Goal: Information Seeking & Learning: Learn about a topic

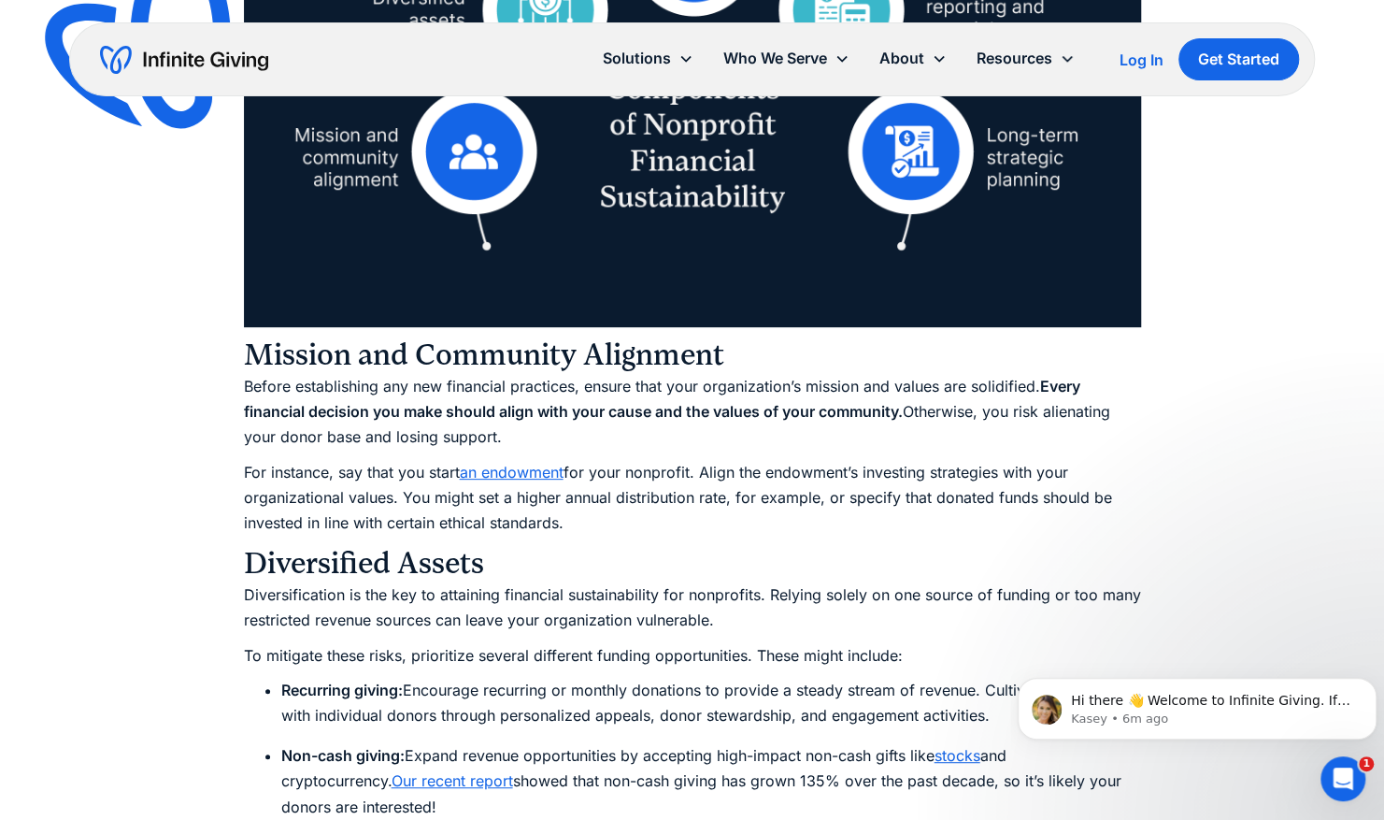
scroll to position [4302, 0]
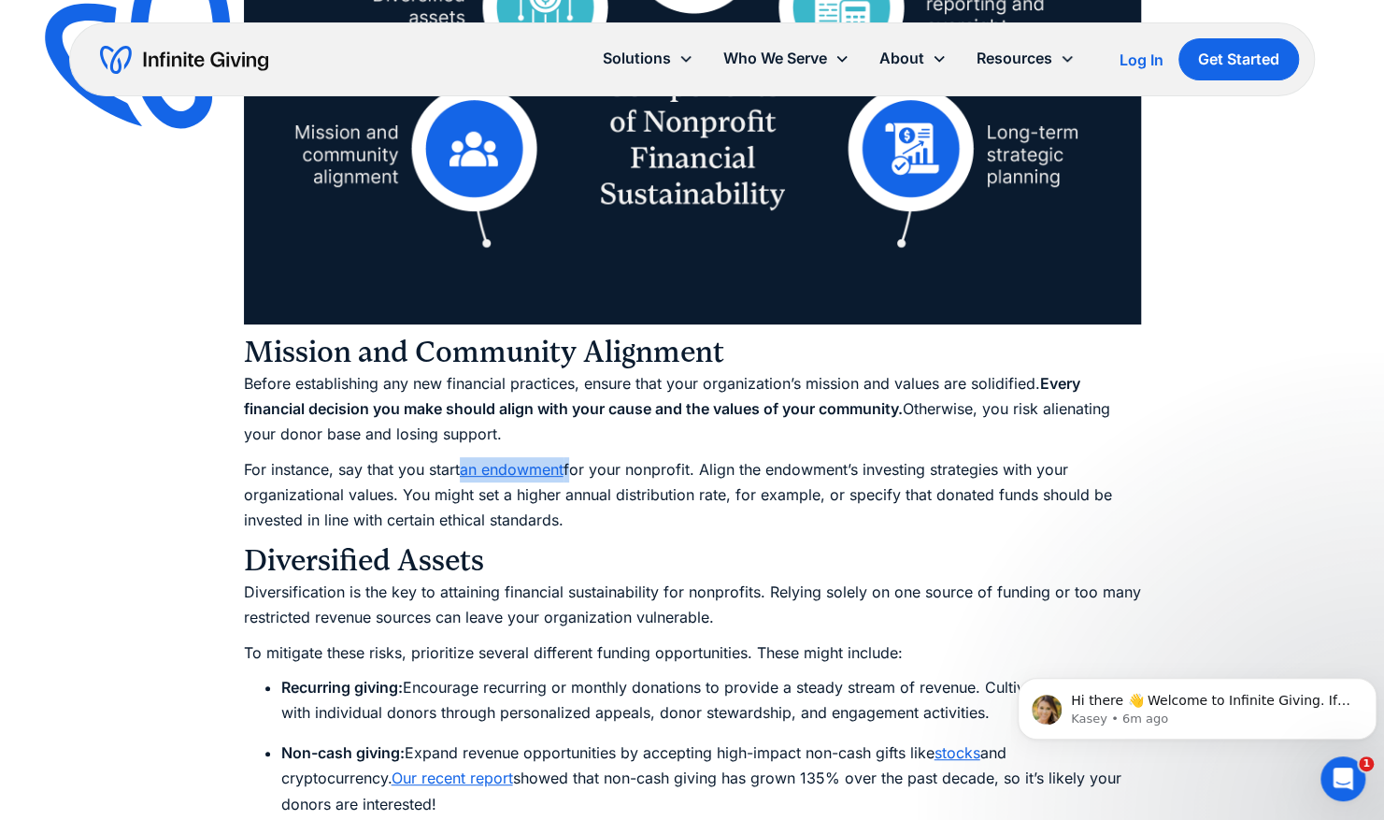
drag, startPoint x: 572, startPoint y: 465, endPoint x: 467, endPoint y: 473, distance: 105.0
click at [467, 473] on p "For instance, say that you start an endowment for your nonprofit. Align the end…" at bounding box center [692, 495] width 897 height 77
drag, startPoint x: 467, startPoint y: 473, endPoint x: 495, endPoint y: 479, distance: 28.6
copy p "For instance, say that you start"
click at [781, 544] on h3 "Diversified Assets" at bounding box center [692, 560] width 897 height 37
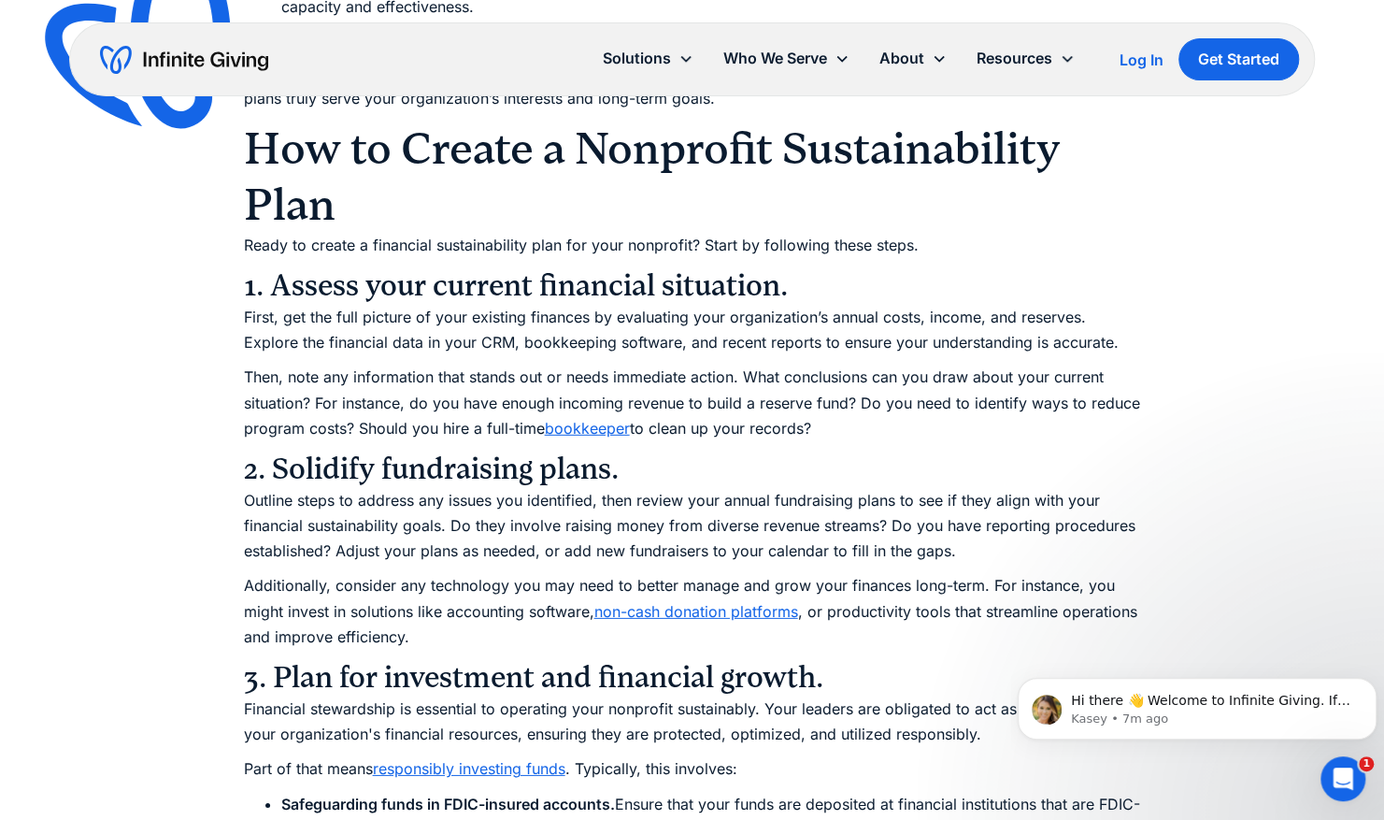
scroll to position [6966, 0]
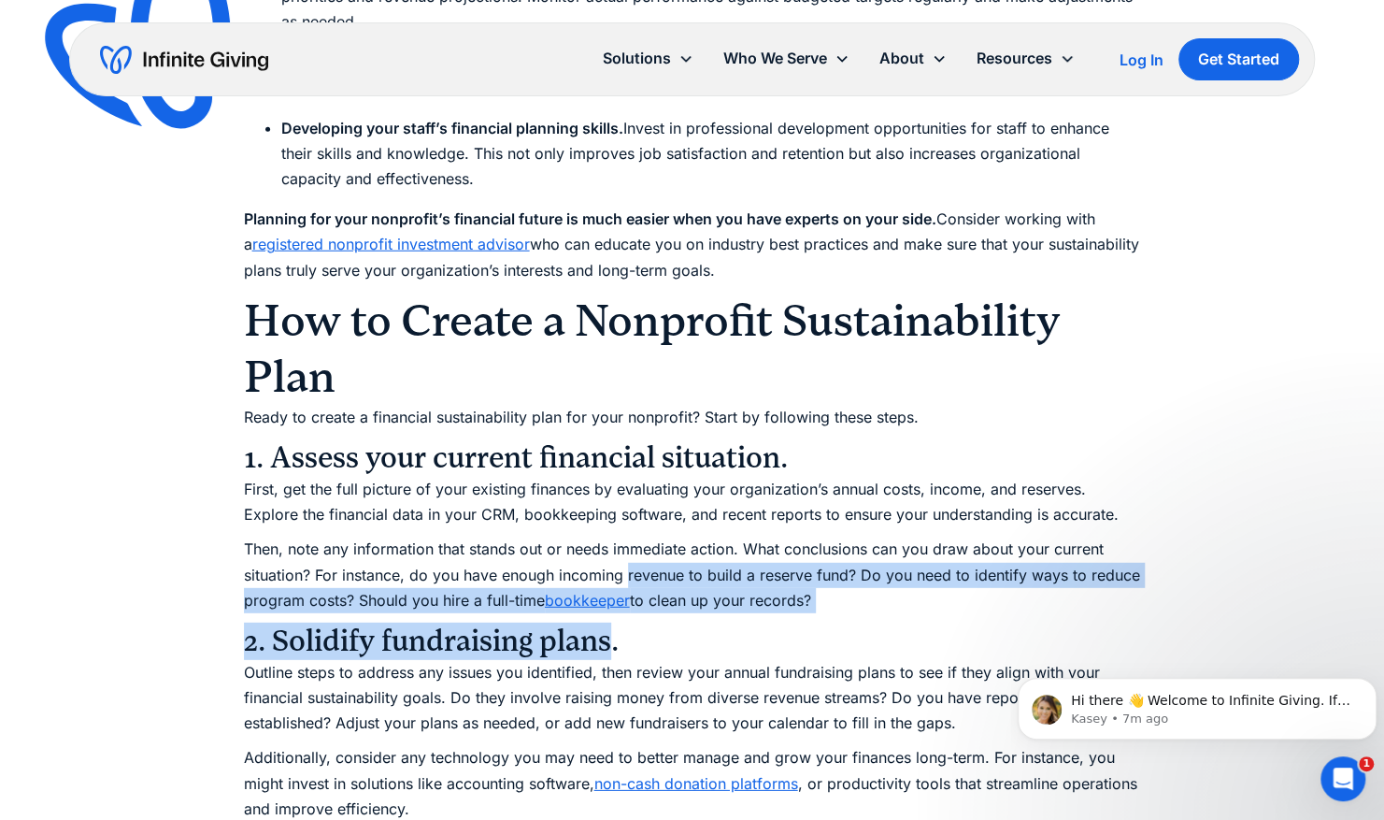
drag, startPoint x: 611, startPoint y: 643, endPoint x: 626, endPoint y: 585, distance: 59.9
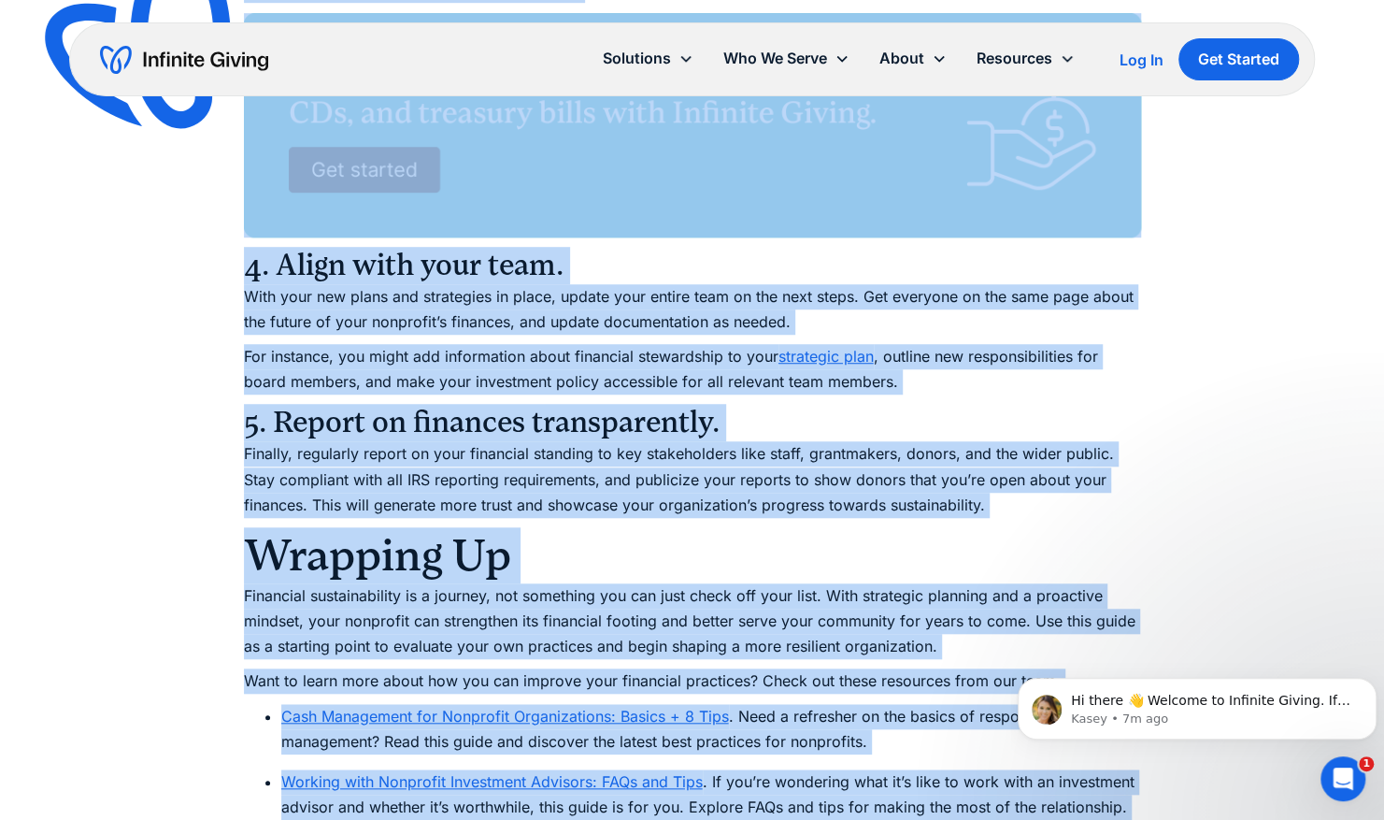
scroll to position [9077, 0]
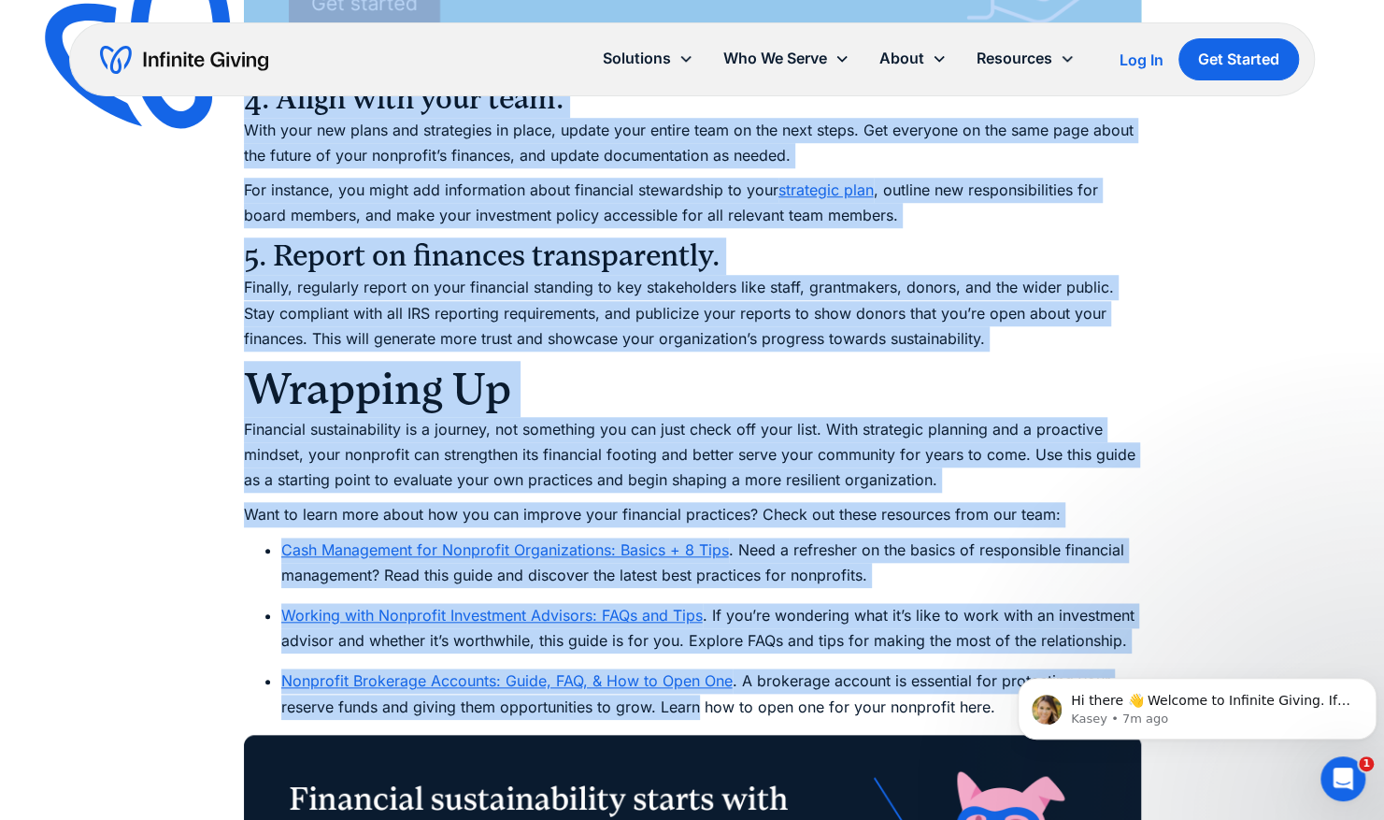
drag, startPoint x: 307, startPoint y: 310, endPoint x: 695, endPoint y: 710, distance: 557.3
copy div "l ip Dolors a Consectet Adipiscingelit Sedd Eiusm te incidi u laboreetd magnaal…"
